Goal: Task Accomplishment & Management: Complete application form

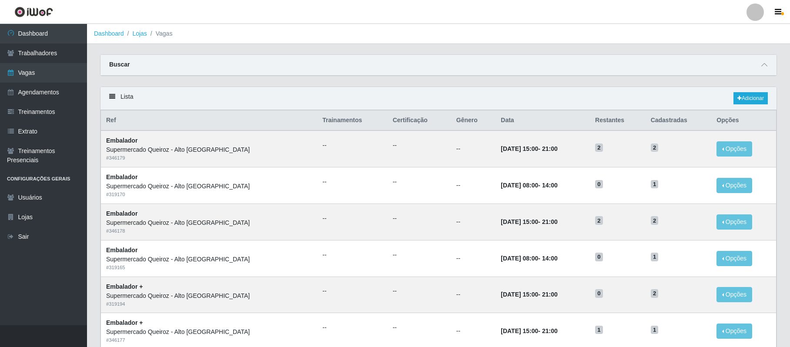
drag, startPoint x: 754, startPoint y: 10, endPoint x: 739, endPoint y: 20, distance: 17.4
click at [754, 10] on div at bounding box center [754, 11] width 17 height 17
click at [731, 67] on button "Sair" at bounding box center [738, 68] width 78 height 18
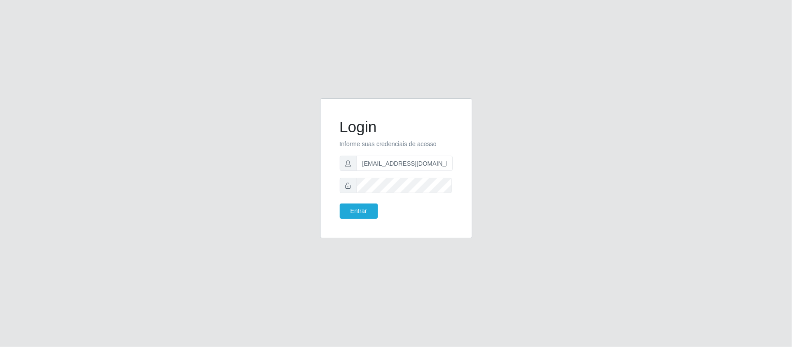
click at [397, 172] on form "Login Informe suas credenciais de acesso anacarina390@spqueiroz.com Entrar" at bounding box center [396, 168] width 113 height 101
drag, startPoint x: 404, startPoint y: 164, endPoint x: 464, endPoint y: 164, distance: 60.5
click at [464, 164] on div "Login Informe suas credenciais de acesso anacarina390@spqueiroz.com Entrar" at bounding box center [396, 168] width 152 height 140
type input "anacarina390@queiroz.com"
click at [363, 210] on button "Entrar" at bounding box center [359, 211] width 38 height 15
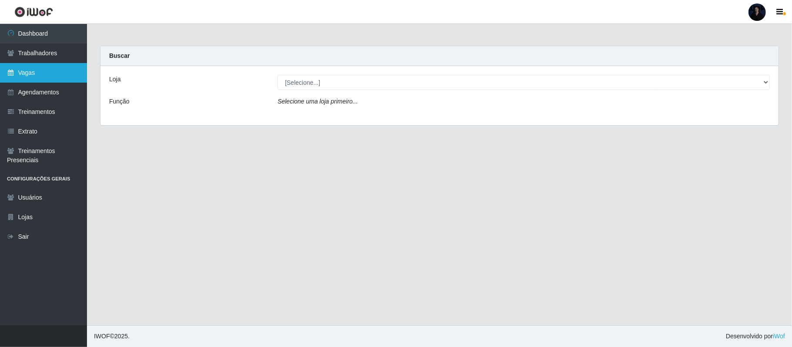
click at [50, 70] on link "Vagas" at bounding box center [43, 73] width 87 height 20
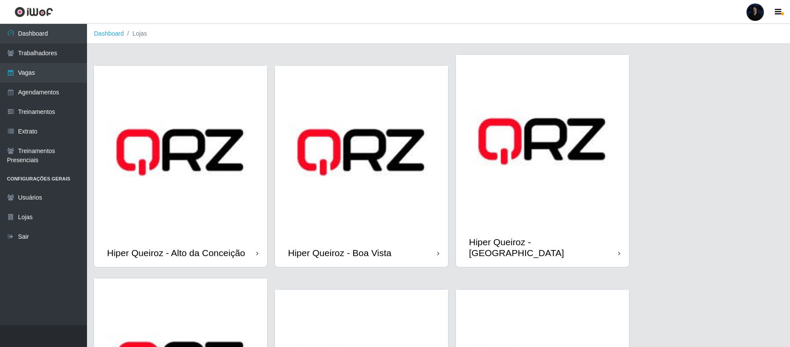
click at [357, 187] on img at bounding box center [361, 152] width 173 height 173
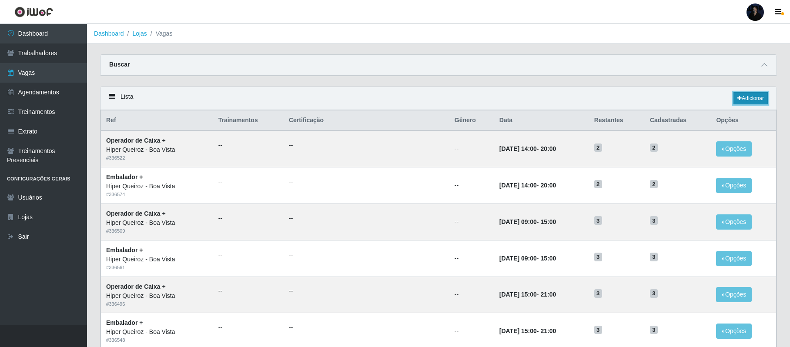
click at [740, 102] on link "Adicionar" at bounding box center [750, 98] width 34 height 12
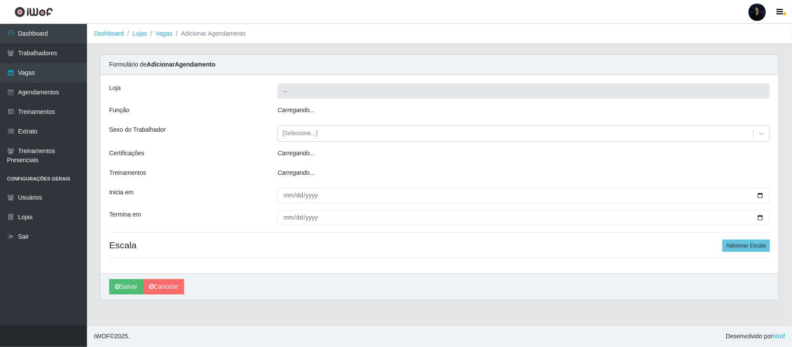
type input "Hiper Queiroz - Boa Vista"
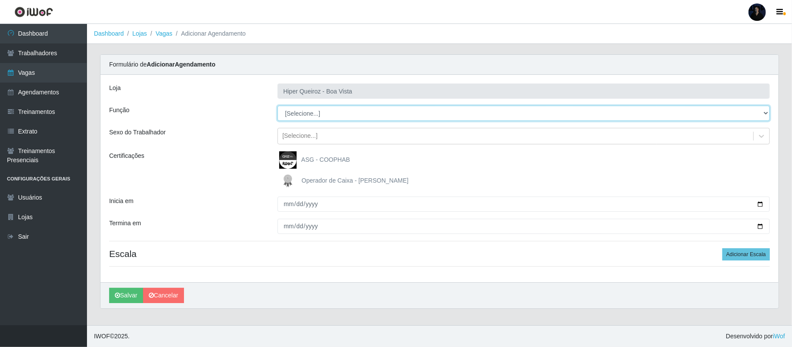
click at [350, 112] on select "[Selecione...] Embalador Embalador + Embalador ++ Operador de Caixa Operador de…" at bounding box center [523, 113] width 492 height 15
select select "1"
click at [277, 106] on select "[Selecione...] Embalador Embalador + Embalador ++ Operador de Caixa Operador de…" at bounding box center [523, 113] width 492 height 15
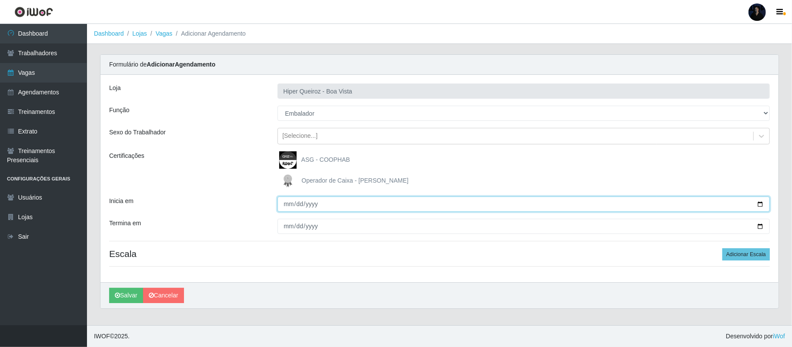
click at [758, 205] on input "Inicia em" at bounding box center [523, 204] width 492 height 15
type input "[DATE]"
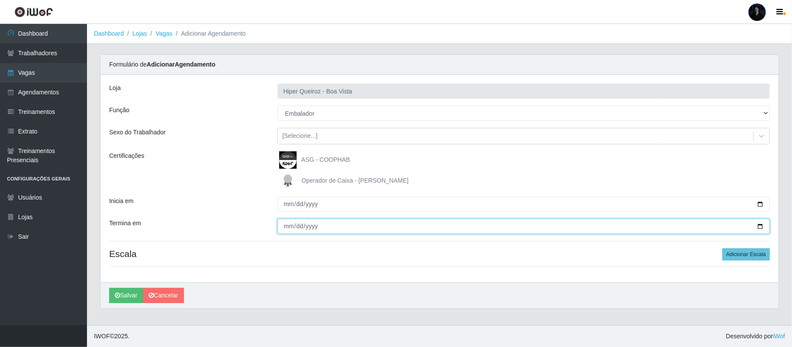
click at [757, 227] on input "Termina em" at bounding box center [523, 226] width 492 height 15
type input "[DATE]"
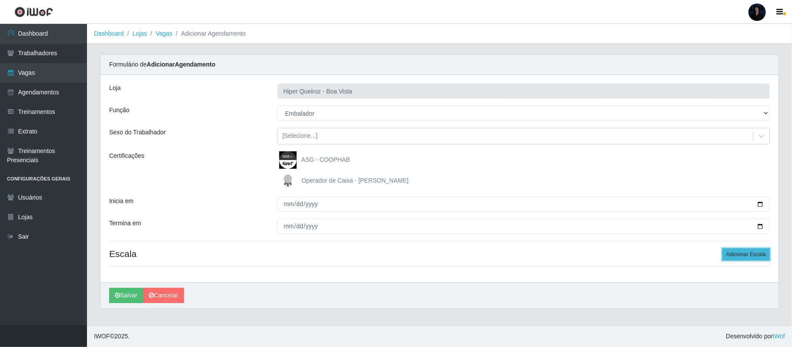
click at [755, 258] on button "Adicionar Escala" at bounding box center [745, 254] width 47 height 12
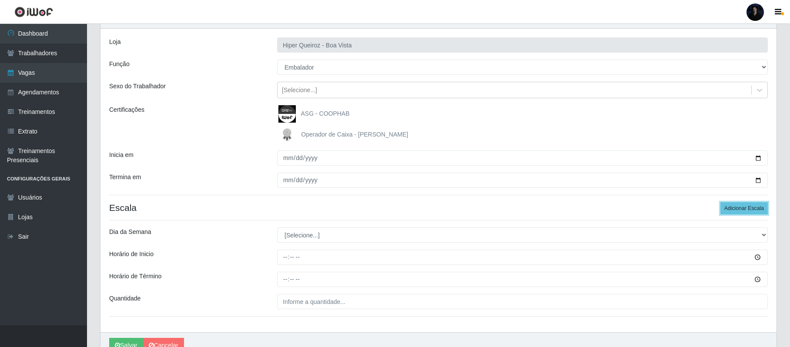
scroll to position [91, 0]
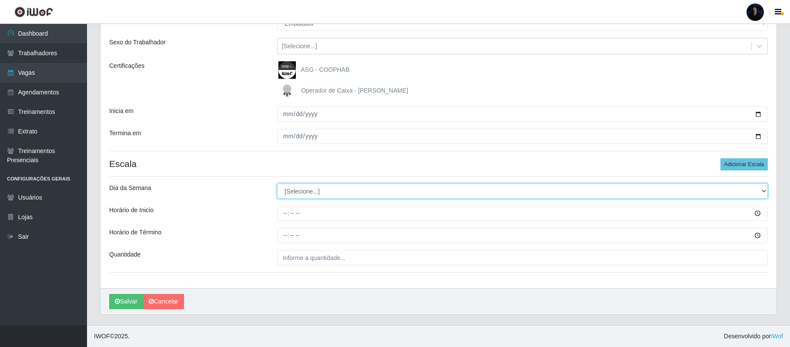
click at [325, 192] on select "[Selecione...] Segunda Terça Quarta Quinta Sexta Sábado Domingo" at bounding box center [522, 191] width 491 height 15
select select "1"
click at [277, 184] on select "[Selecione...] Segunda Terça Quarta Quinta Sexta Sábado Domingo" at bounding box center [522, 191] width 491 height 15
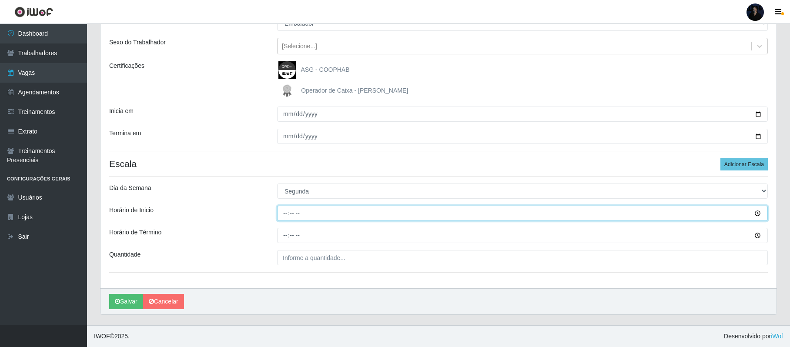
click at [286, 213] on input "Horário de Inicio" at bounding box center [522, 213] width 491 height 15
type input "15:00"
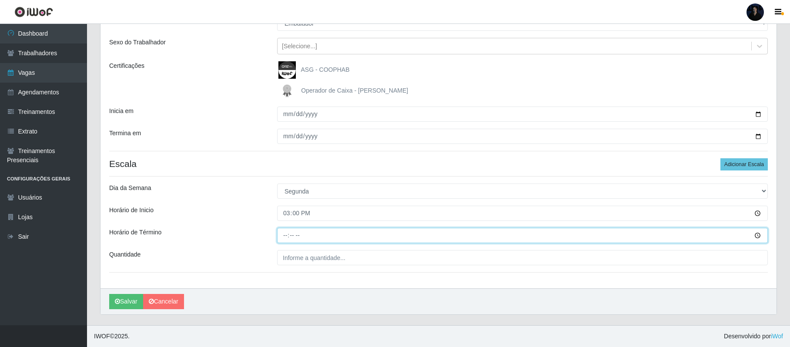
click at [284, 234] on input "Horário de Término" at bounding box center [522, 235] width 491 height 15
type input "21:00"
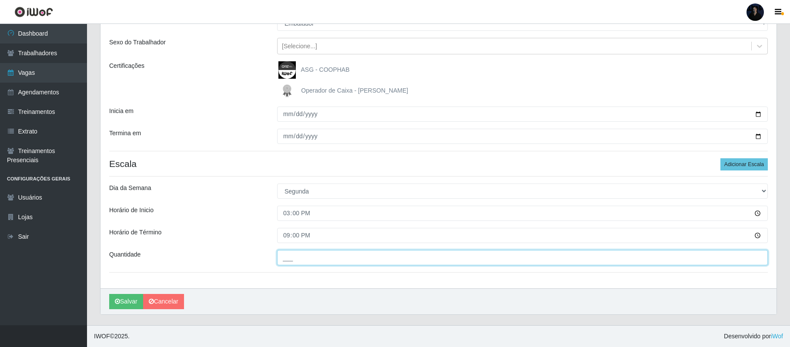
click at [288, 250] on input "___" at bounding box center [522, 257] width 491 height 15
type input "1__"
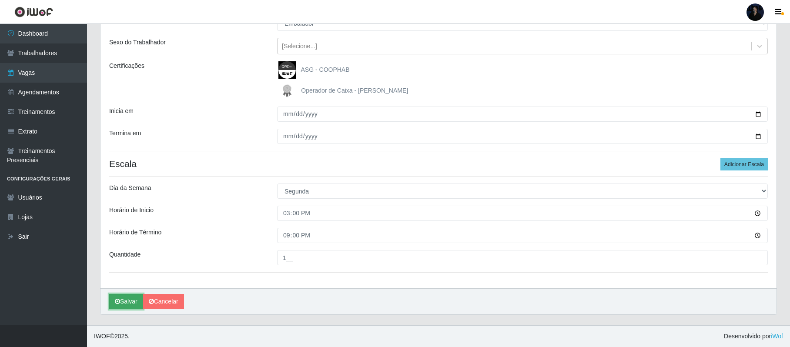
click at [126, 296] on button "Salvar" at bounding box center [126, 301] width 34 height 15
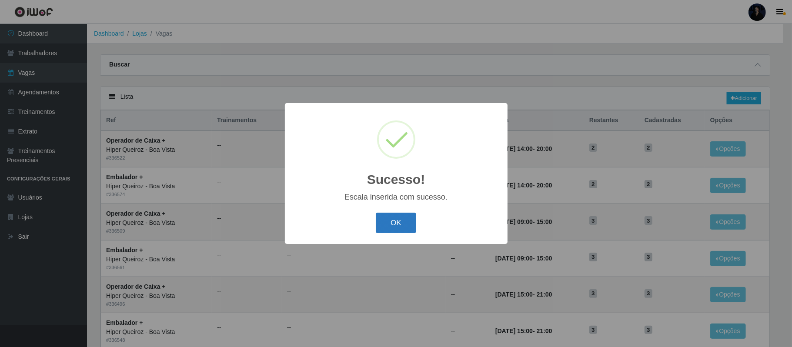
click at [390, 225] on button "OK" at bounding box center [396, 223] width 40 height 20
